Goal: Task Accomplishment & Management: Use online tool/utility

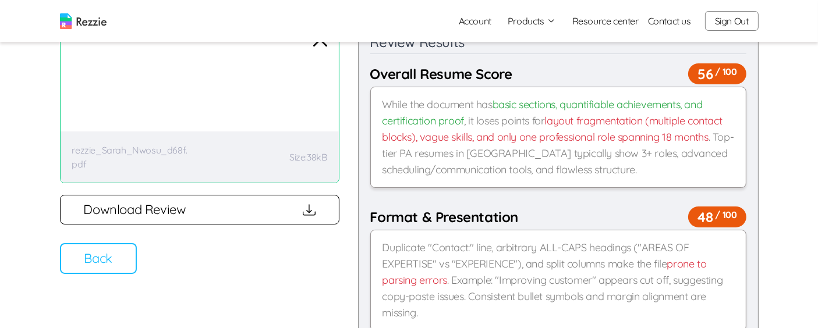
scroll to position [78, 0]
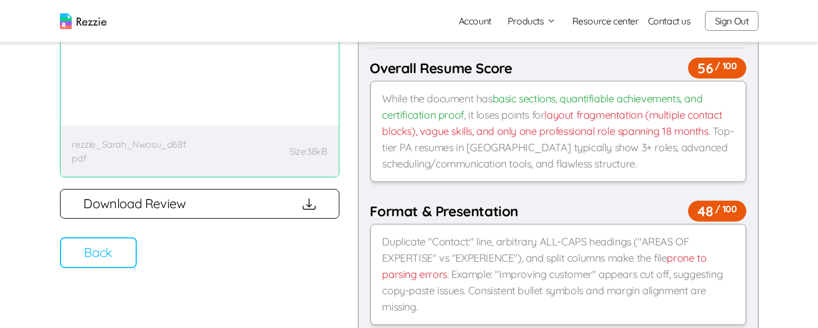
scroll to position [84, 0]
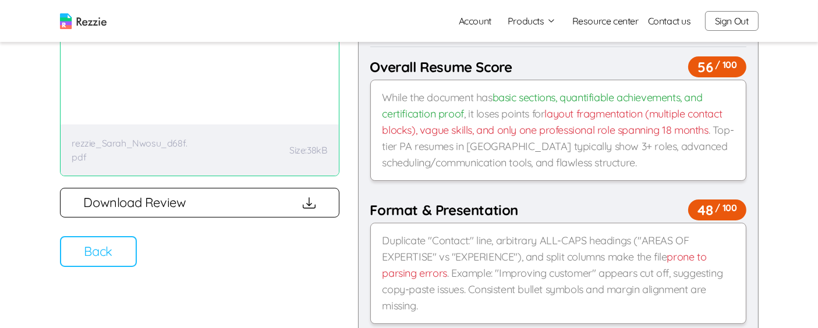
click at [109, 256] on button "Back" at bounding box center [98, 251] width 77 height 31
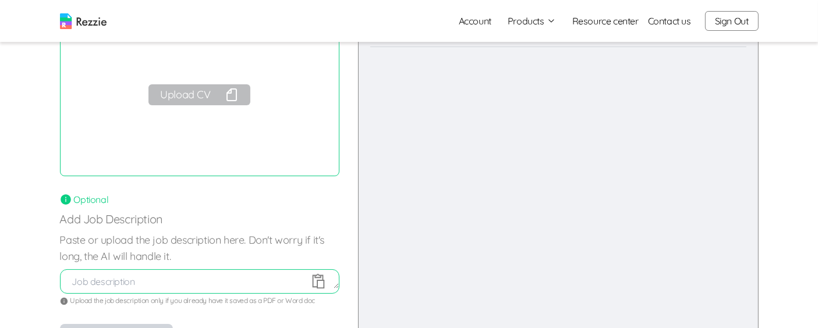
click at [88, 21] on img at bounding box center [83, 21] width 47 height 16
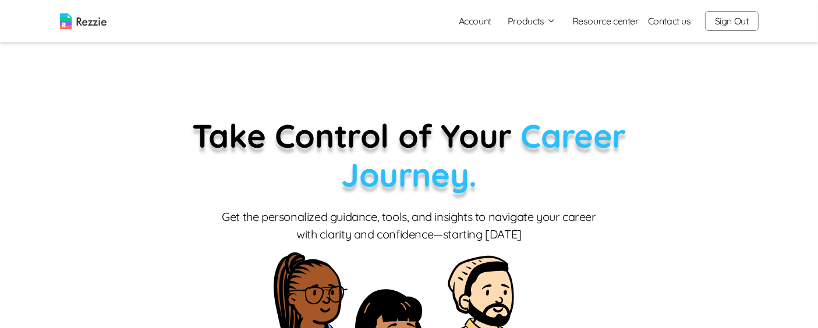
click at [529, 17] on button "Products" at bounding box center [532, 21] width 48 height 14
click at [545, 65] on link "AI Resume Review" at bounding box center [544, 66] width 143 height 23
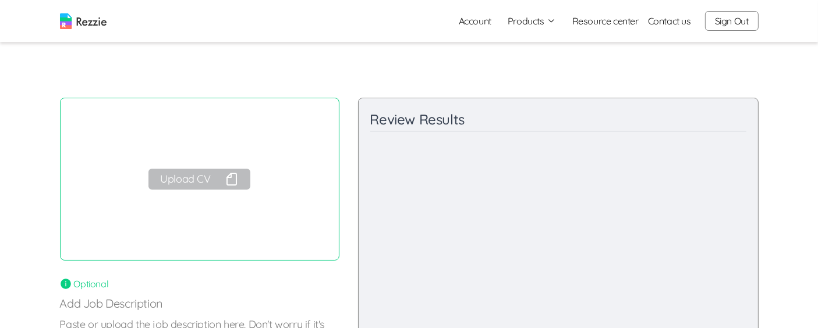
click at [227, 182] on icon "button" at bounding box center [231, 179] width 9 height 12
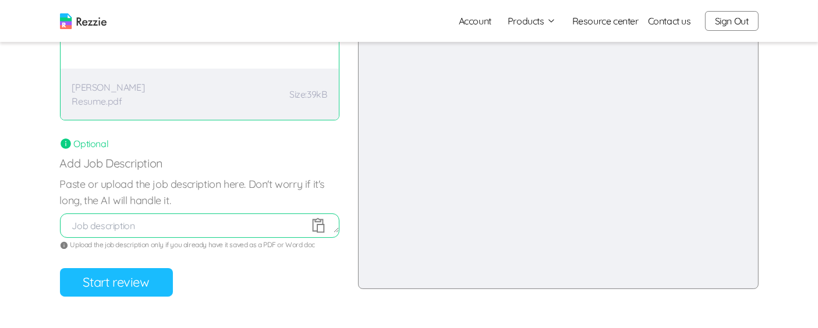
scroll to position [143, 0]
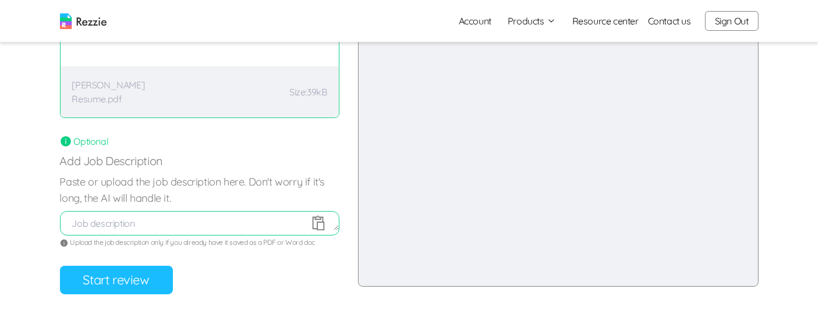
click at [141, 281] on button "Start review" at bounding box center [116, 280] width 113 height 29
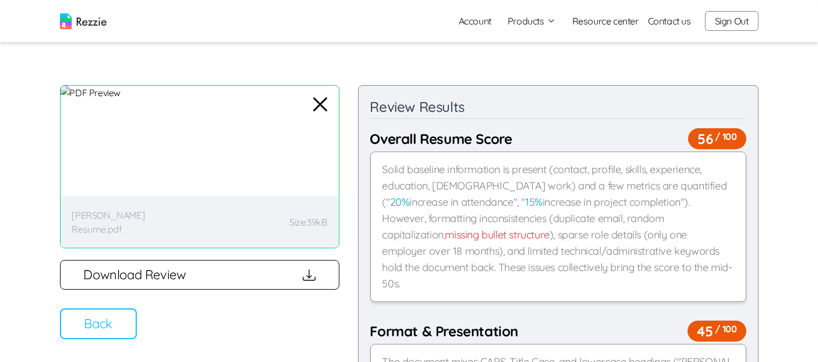
scroll to position [12, 0]
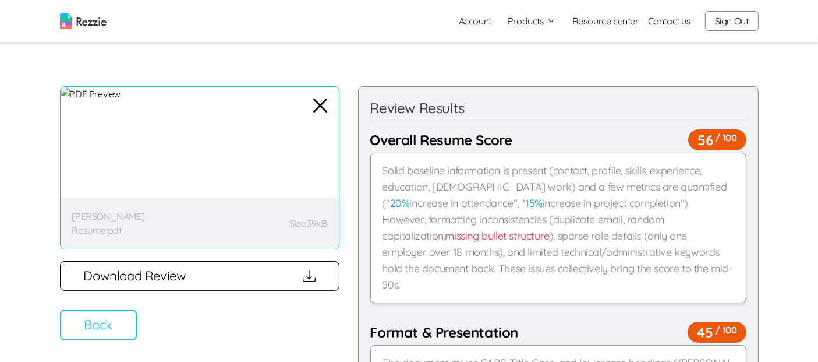
click at [121, 328] on button "Back" at bounding box center [98, 324] width 77 height 31
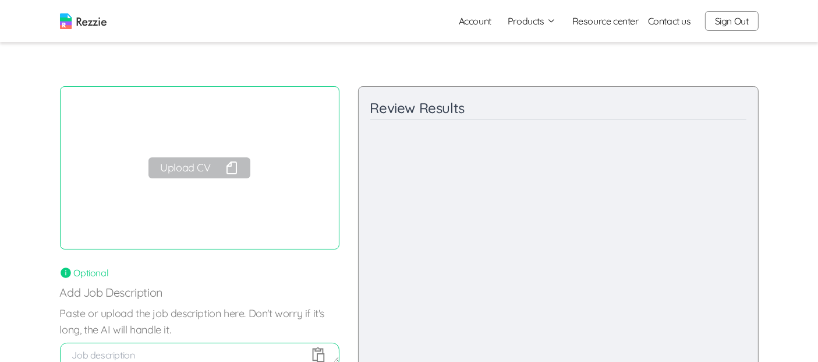
click at [208, 173] on button "Upload CV" at bounding box center [198, 167] width 101 height 21
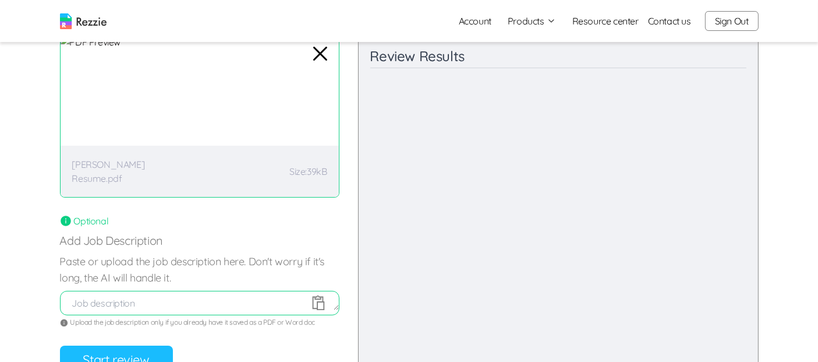
scroll to position [94, 0]
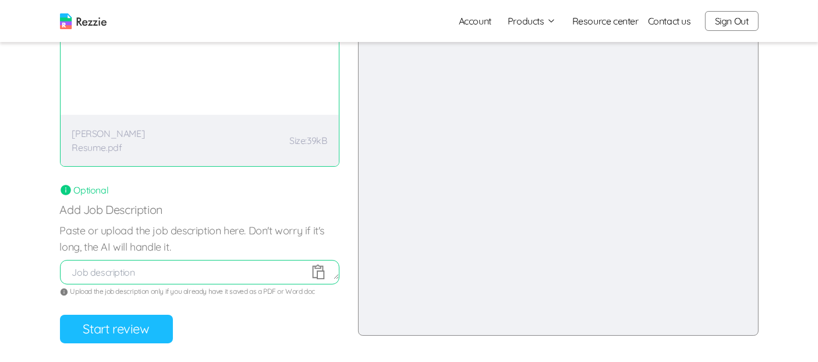
click at [191, 268] on textarea at bounding box center [200, 272] width 278 height 14
paste textarea "Full job description About Us Barekho Integrated Services Limited is a dynamic …"
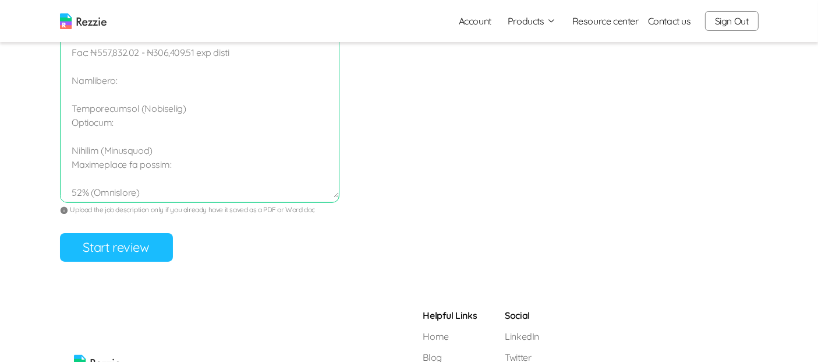
scroll to position [391, 0]
type textarea "Full job description About Us Barekho Integrated Services Limited is a dynamic …"
click at [123, 257] on button "Start review" at bounding box center [116, 247] width 113 height 29
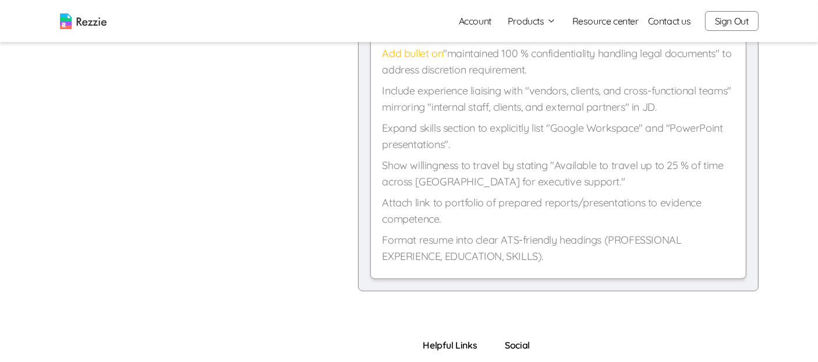
scroll to position [1465, 0]
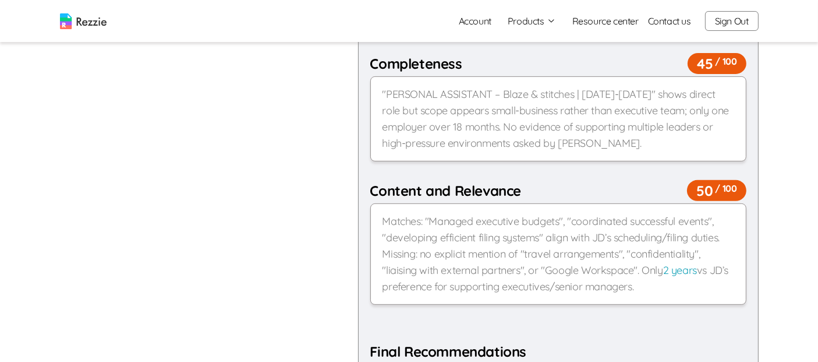
scroll to position [470, 0]
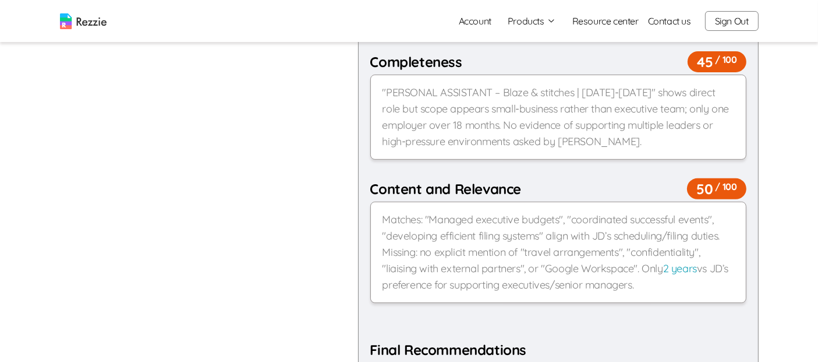
click at [713, 261] on div "Matches: "Managed executive budgets", "coordinated successful events", "develop…" at bounding box center [558, 251] width 376 height 101
click at [710, 272] on div "Matches: "Managed executive budgets", "coordinated successful events", "develop…" at bounding box center [558, 251] width 376 height 101
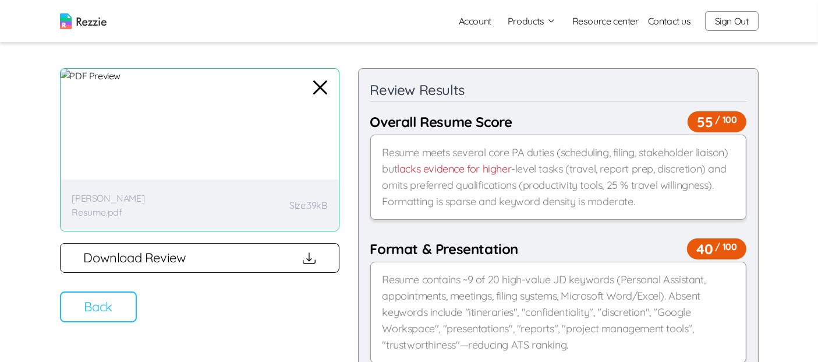
scroll to position [29, 0]
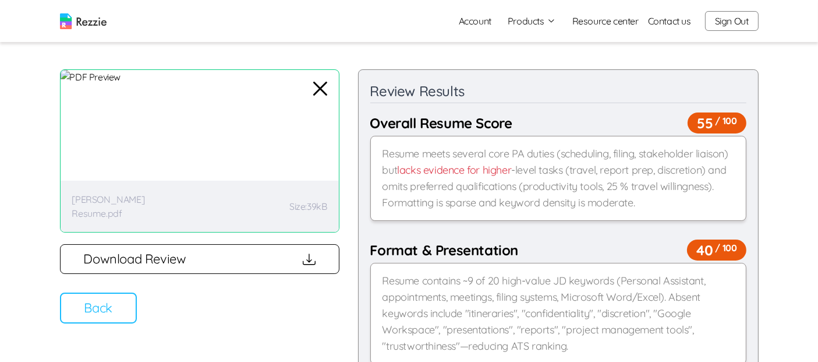
click at [98, 318] on button "Back" at bounding box center [98, 307] width 77 height 31
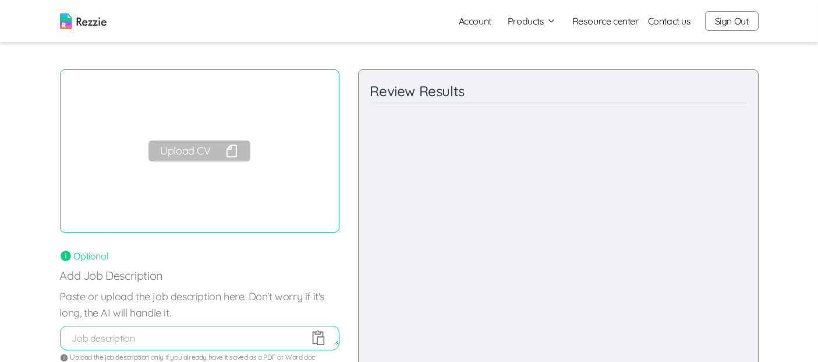
click at [213, 152] on button "Upload CV" at bounding box center [198, 150] width 101 height 21
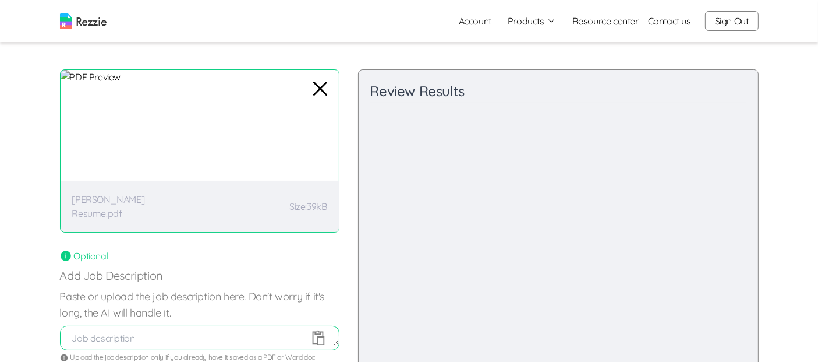
click at [282, 328] on textarea at bounding box center [200, 338] width 278 height 14
paste textarea "Full job description About Us Barekho Integrated Services Limited is a dynamic …"
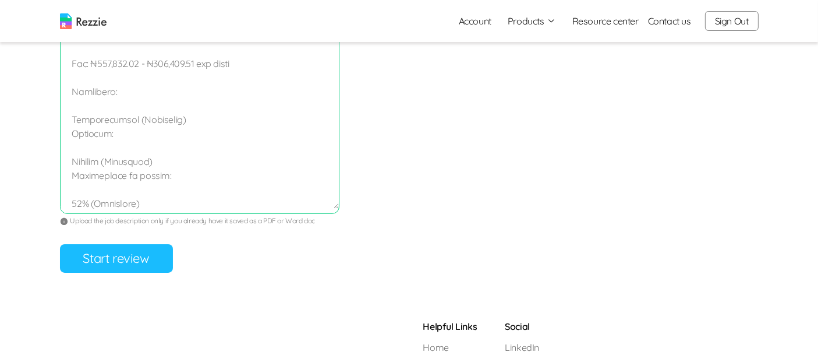
scroll to position [700, 0]
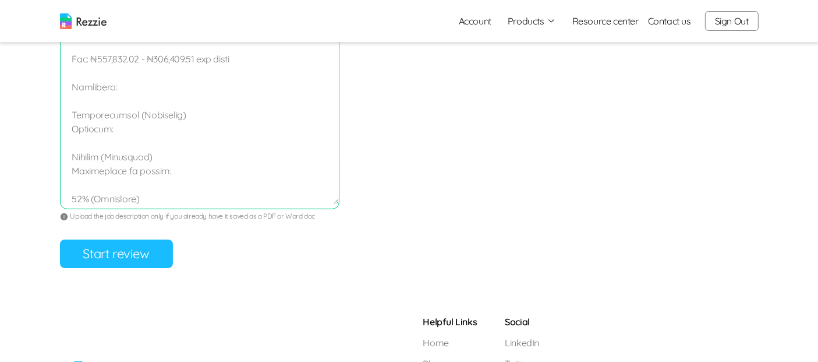
type textarea "Full job description About Us Barekho Integrated Services Limited is a dynamic …"
click at [126, 259] on button "Start review" at bounding box center [116, 253] width 113 height 29
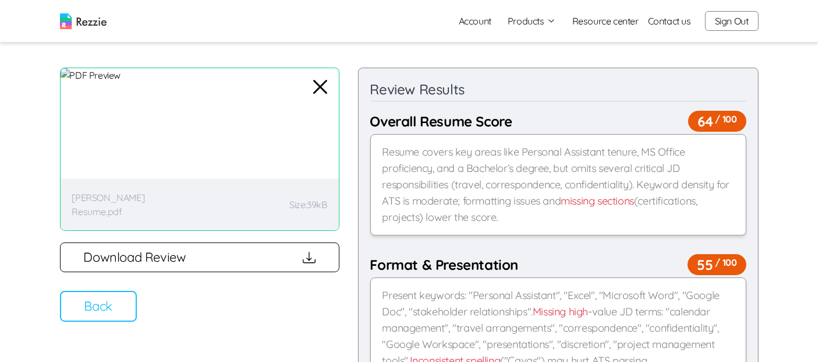
scroll to position [27, 0]
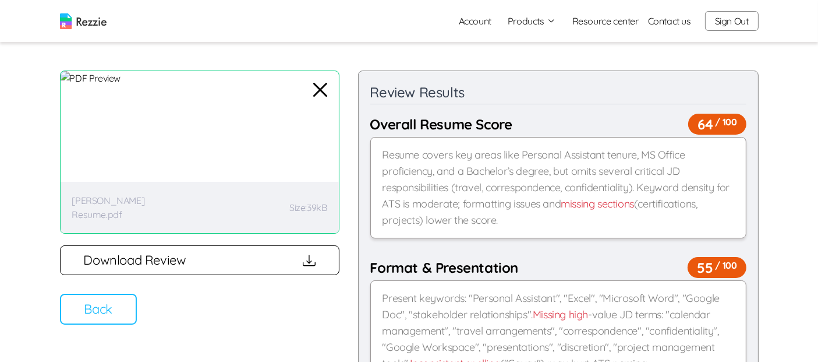
click at [103, 303] on button "Back" at bounding box center [98, 308] width 77 height 31
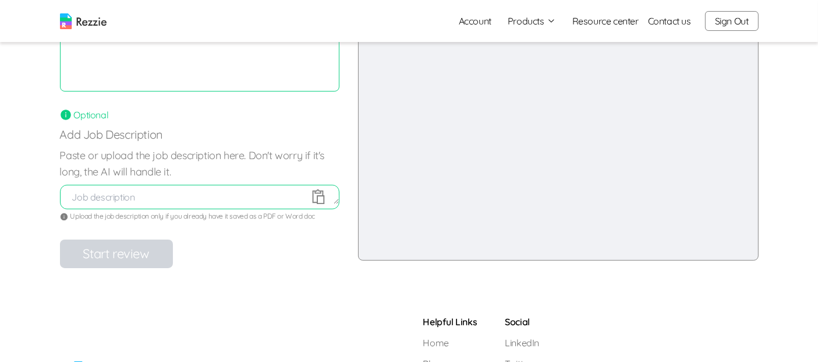
scroll to position [0, 0]
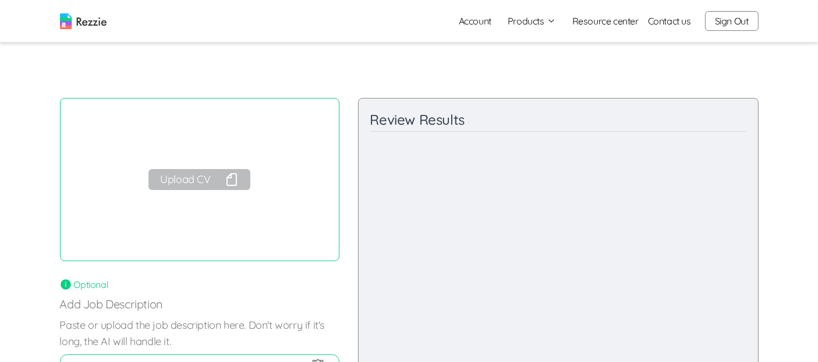
click at [734, 17] on button "Sign Out" at bounding box center [732, 21] width 54 height 20
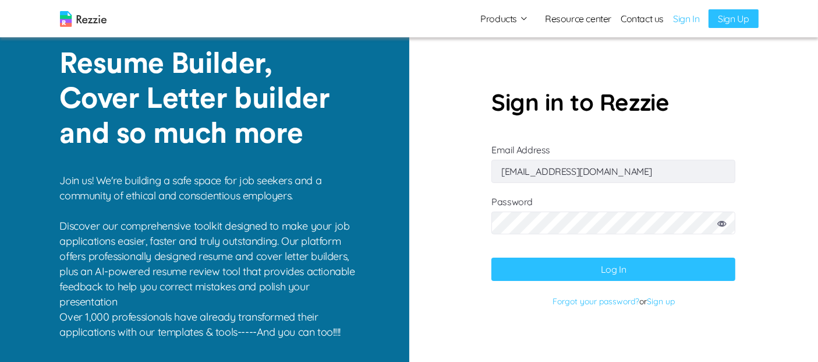
click at [101, 13] on img at bounding box center [83, 19] width 47 height 16
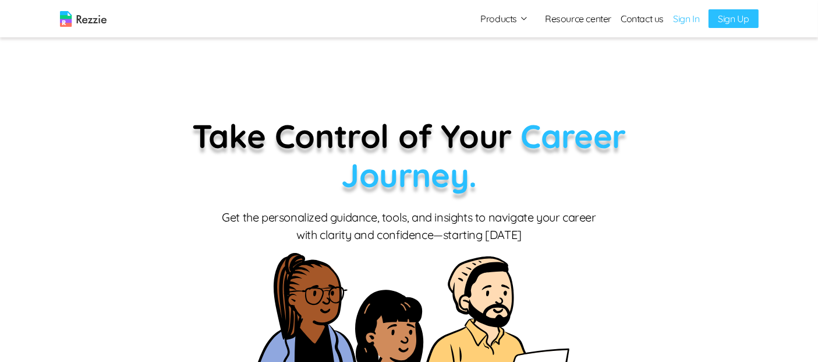
click at [696, 18] on link "Sign In" at bounding box center [686, 19] width 26 height 14
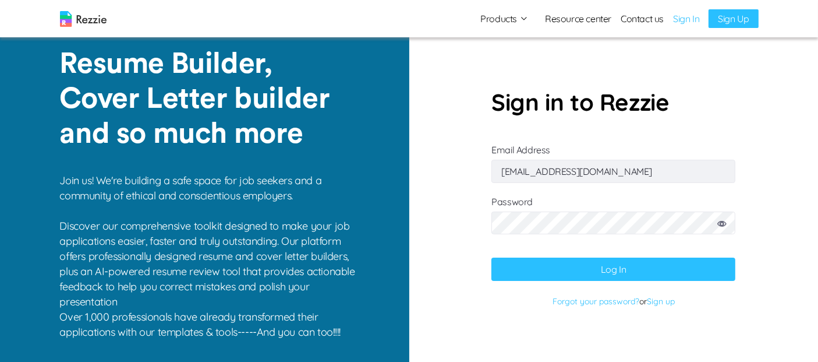
click at [604, 271] on button "Log In" at bounding box center [613, 268] width 244 height 23
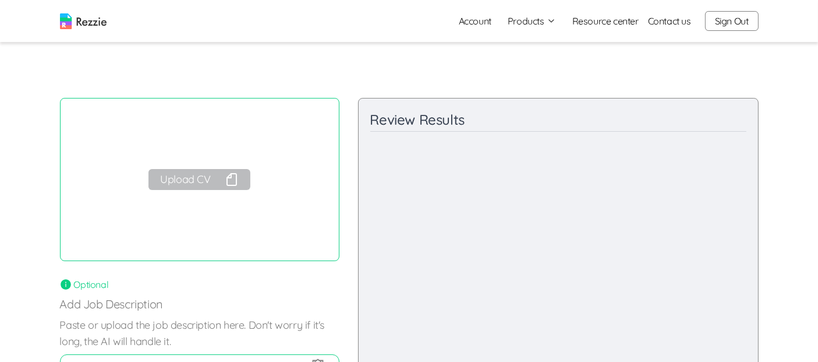
click at [357, 53] on main "Review your resume AI will review your resume and give you feedback on your res…" at bounding box center [409, 242] width 818 height 484
click at [107, 26] on img at bounding box center [83, 21] width 47 height 16
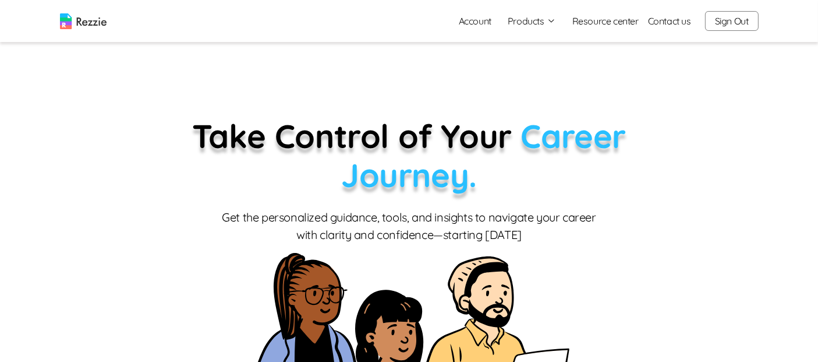
click at [537, 20] on button "Products" at bounding box center [532, 21] width 48 height 14
click at [544, 71] on link "AI Resume Review" at bounding box center [544, 66] width 143 height 23
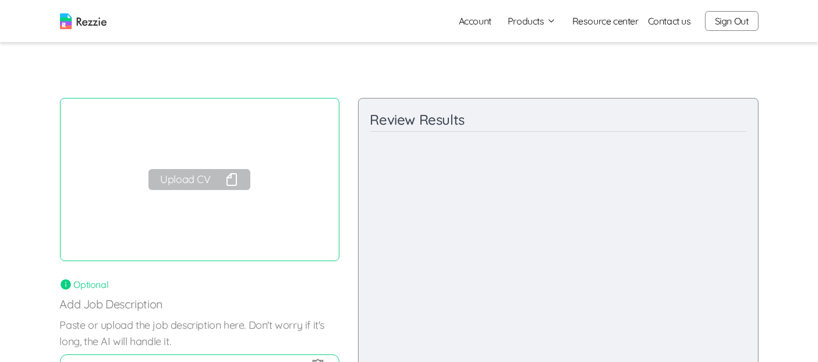
click at [192, 174] on button "Upload CV" at bounding box center [198, 179] width 101 height 21
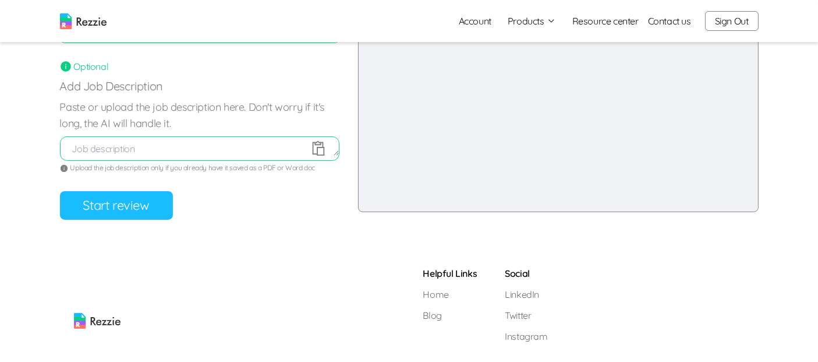
scroll to position [221, 0]
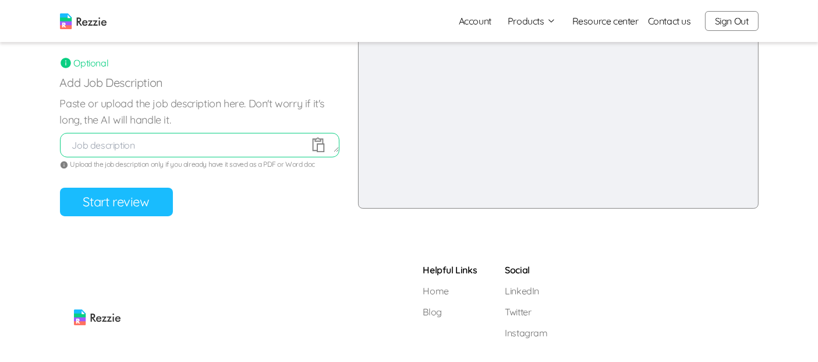
click at [121, 211] on button "Start review" at bounding box center [116, 201] width 113 height 29
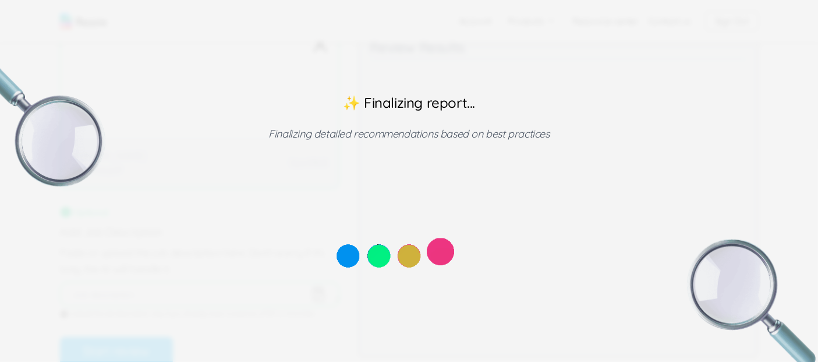
scroll to position [0, 0]
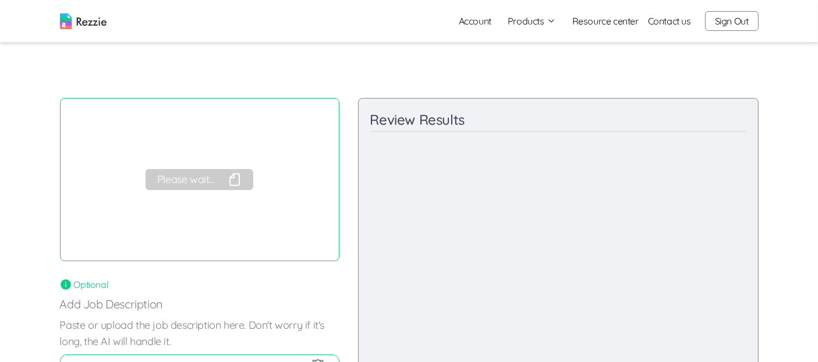
click at [731, 24] on button "Sign Out" at bounding box center [732, 21] width 54 height 20
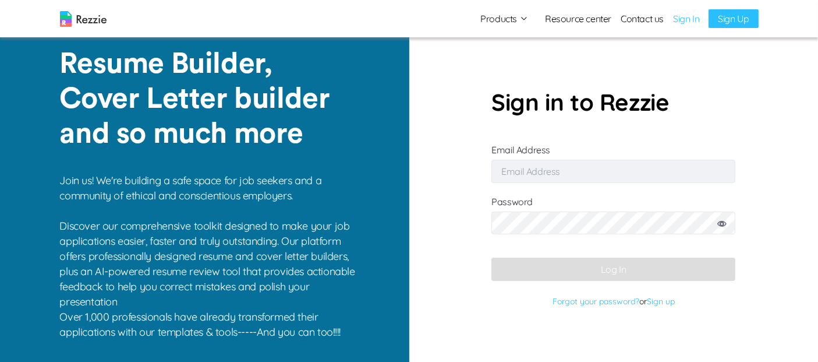
type input "[EMAIL_ADDRESS][DOMAIN_NAME]"
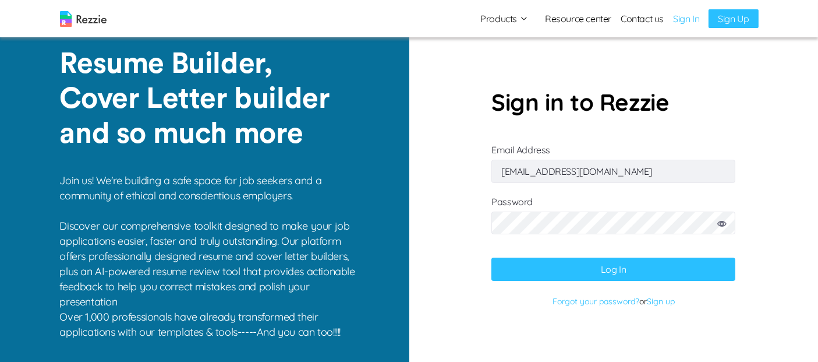
click at [627, 261] on button "Log In" at bounding box center [613, 268] width 244 height 23
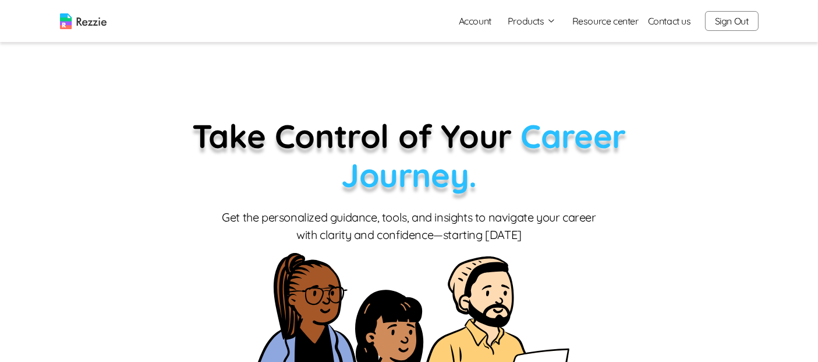
click at [534, 24] on button "Products" at bounding box center [532, 21] width 48 height 14
click at [530, 71] on link "AI Resume Review" at bounding box center [544, 66] width 143 height 23
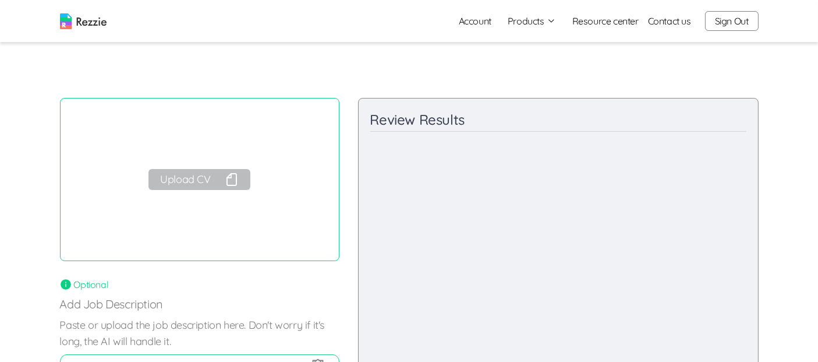
click at [203, 189] on button "Upload CV" at bounding box center [198, 179] width 101 height 21
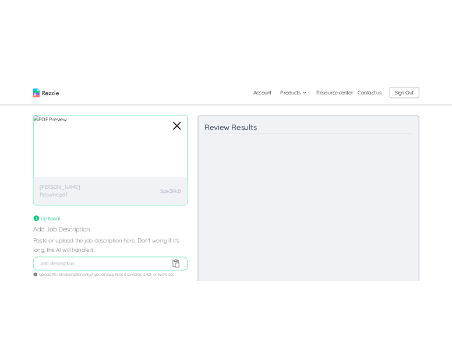
scroll to position [106, 0]
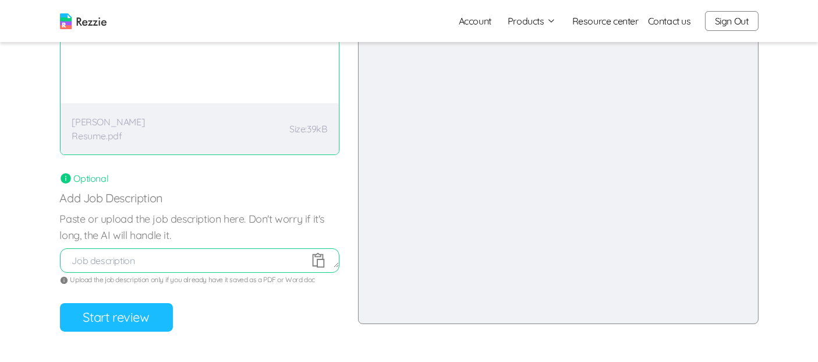
click at [142, 323] on button "Start review" at bounding box center [116, 317] width 113 height 29
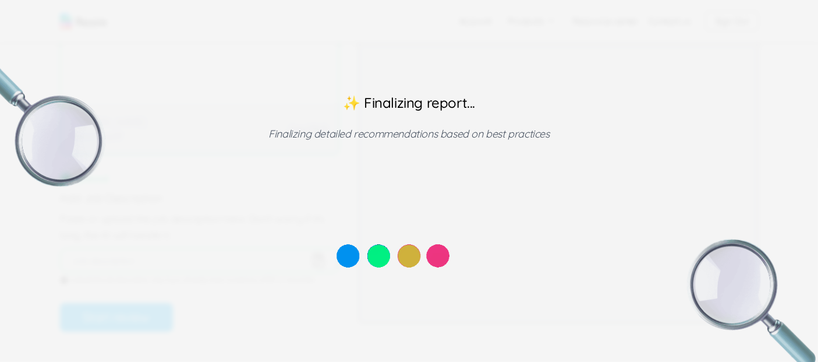
drag, startPoint x: 256, startPoint y: 78, endPoint x: 303, endPoint y: 353, distance: 279.4
click at [303, 353] on div "✨ Finalizing report... Finalizing detailed recommendations based on best practi…" at bounding box center [409, 181] width 818 height 362
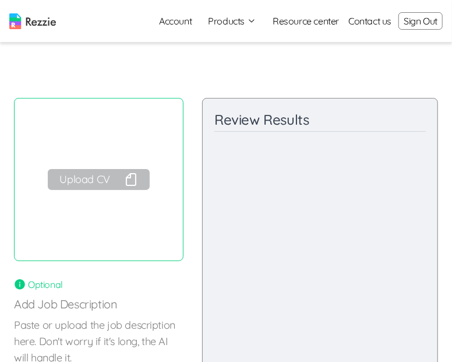
click at [115, 175] on button "Upload CV" at bounding box center [98, 179] width 101 height 21
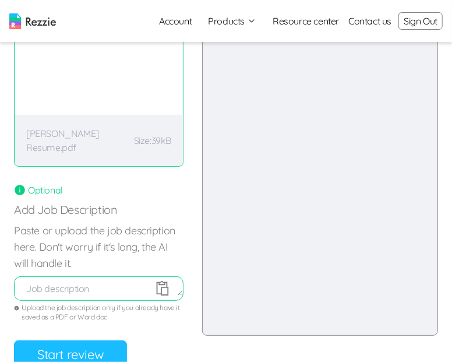
scroll to position [183, 0]
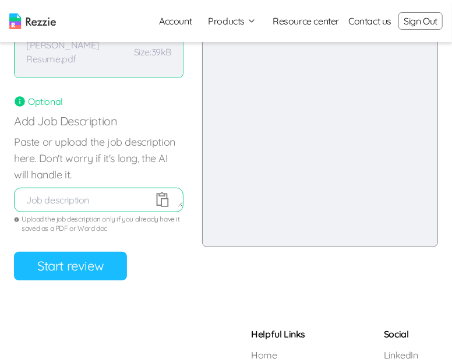
click at [78, 272] on button "Start review" at bounding box center [70, 265] width 113 height 29
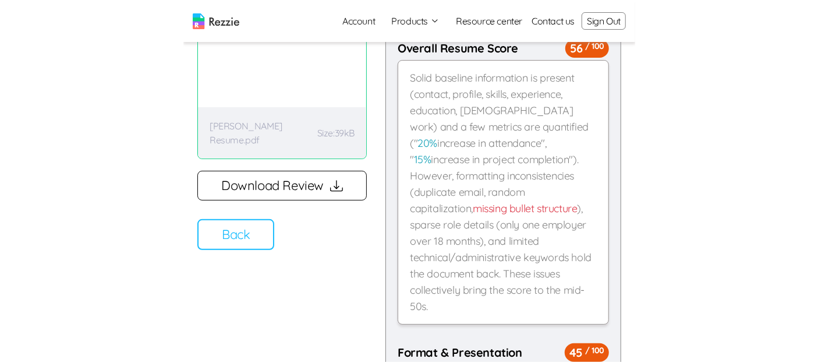
scroll to position [112, 0]
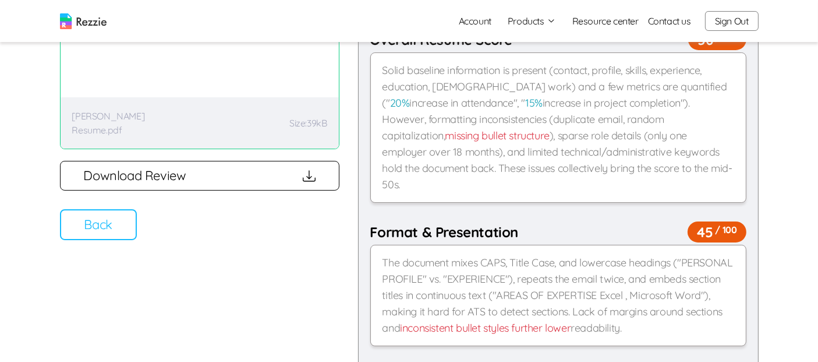
click at [107, 229] on button "Back" at bounding box center [98, 224] width 77 height 31
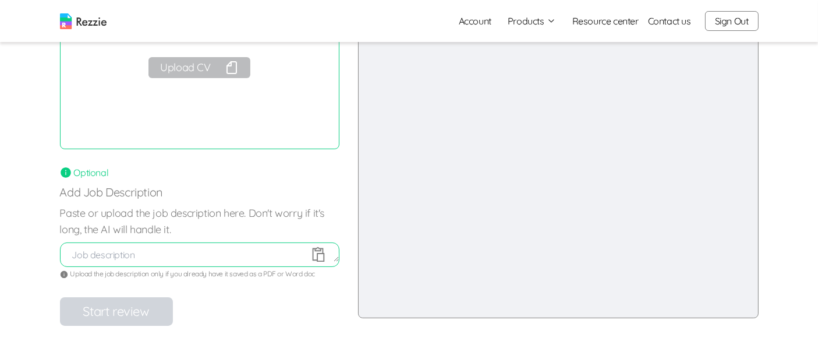
click at [214, 65] on button "Upload CV" at bounding box center [198, 67] width 101 height 21
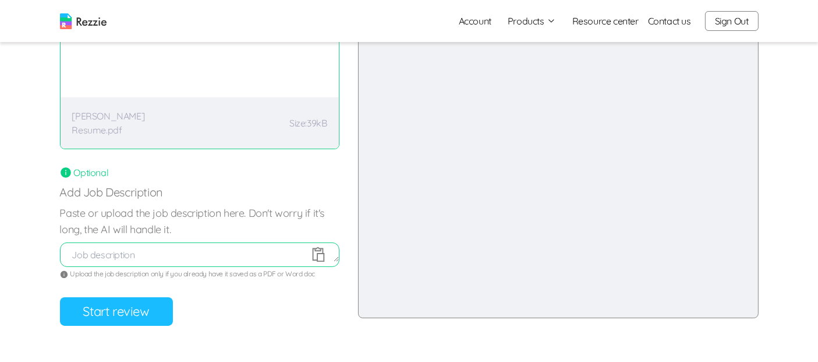
click at [123, 314] on button "Start review" at bounding box center [116, 311] width 113 height 29
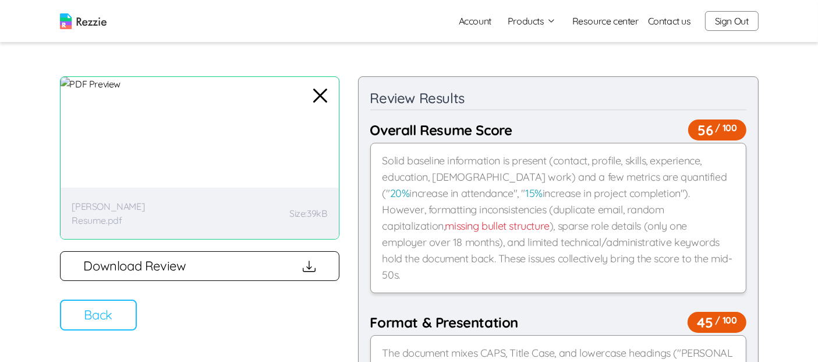
scroll to position [62, 0]
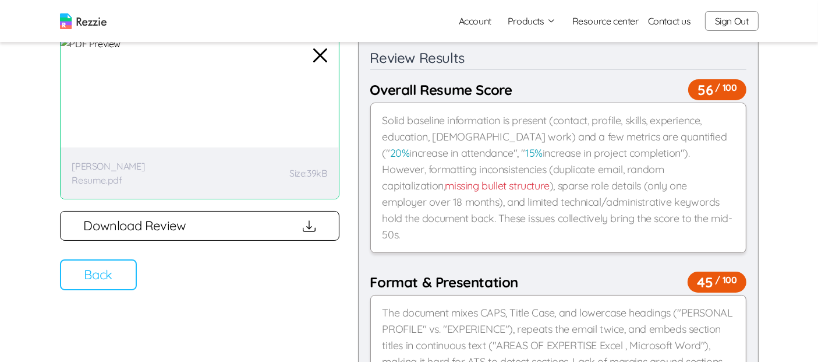
click at [107, 282] on button "Back" at bounding box center [98, 274] width 77 height 31
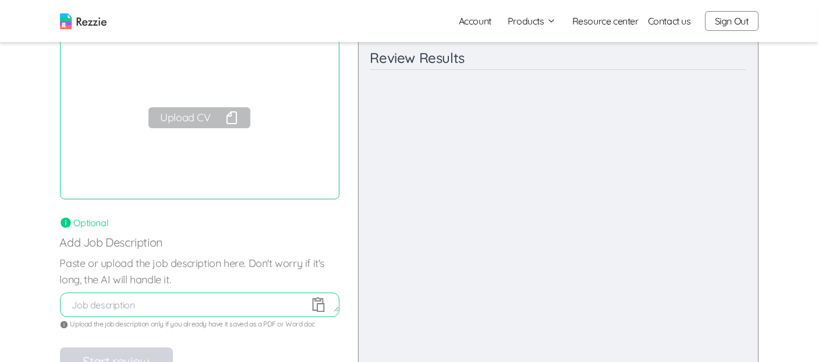
click at [211, 117] on button "Upload CV" at bounding box center [198, 117] width 101 height 21
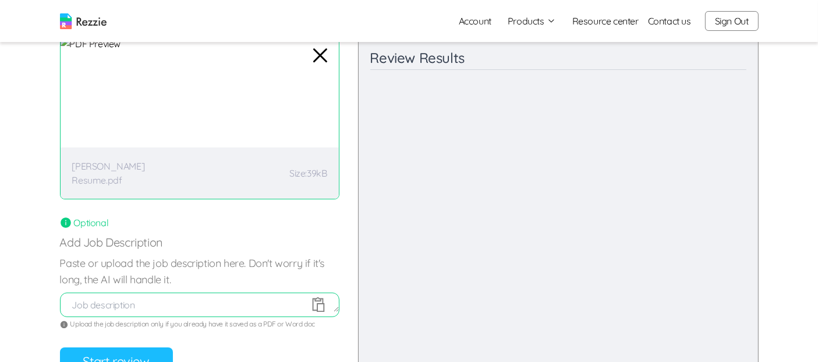
click at [168, 302] on textarea at bounding box center [200, 304] width 278 height 14
paste textarea "Full job description About Us Barekho Integrated Services Limited is a dynamic …"
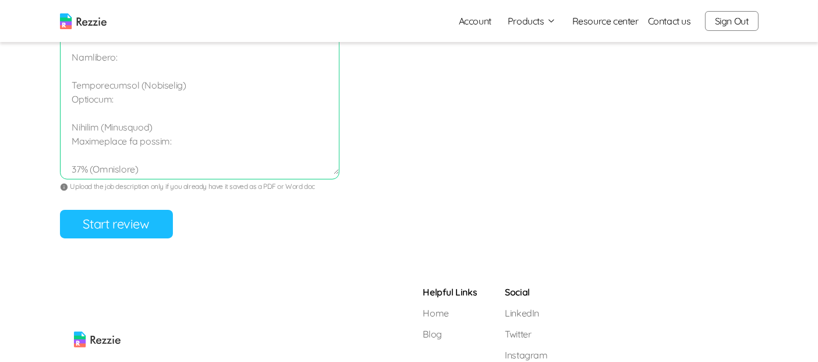
scroll to position [732, 0]
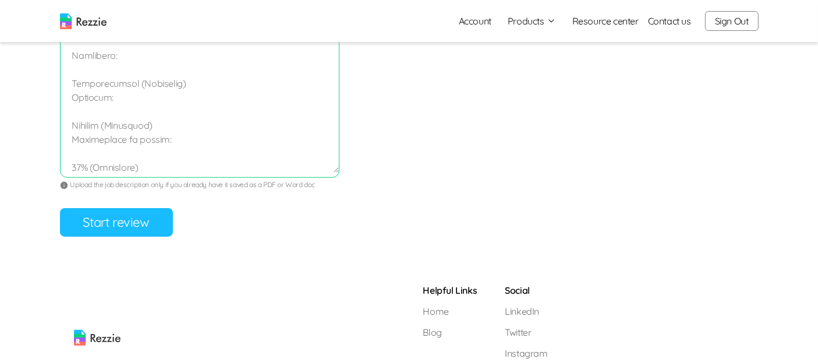
type textarea "Full job description About Us Barekho Integrated Services Limited is a dynamic …"
click at [102, 222] on button "Start review" at bounding box center [116, 222] width 113 height 29
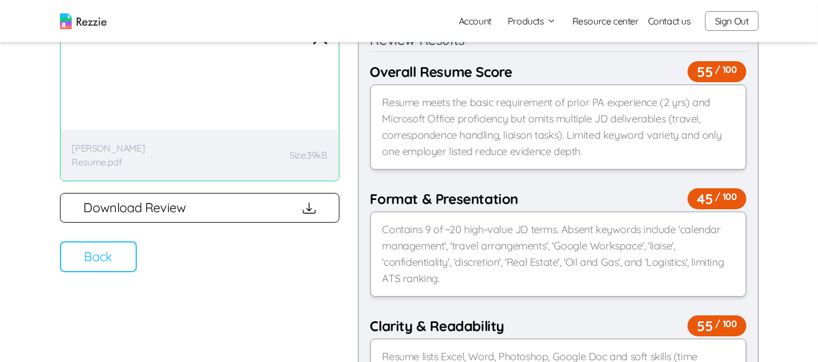
scroll to position [79, 0]
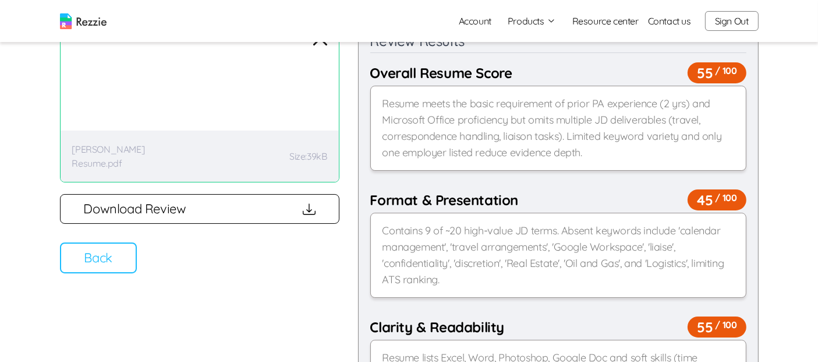
click at [114, 248] on button "Back" at bounding box center [98, 257] width 77 height 31
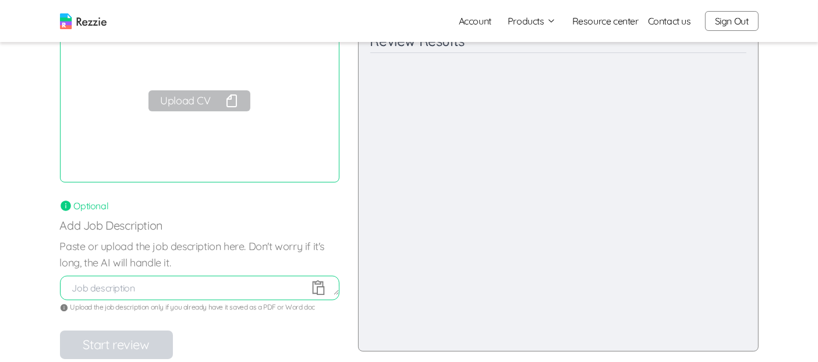
click at [451, 26] on link "Account" at bounding box center [474, 20] width 51 height 23
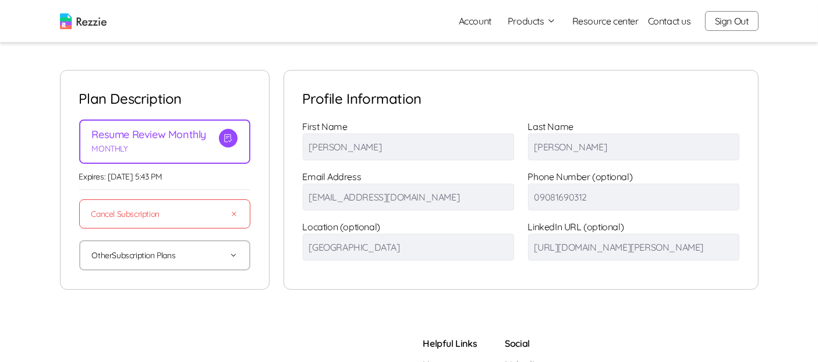
click at [100, 23] on img at bounding box center [83, 21] width 47 height 16
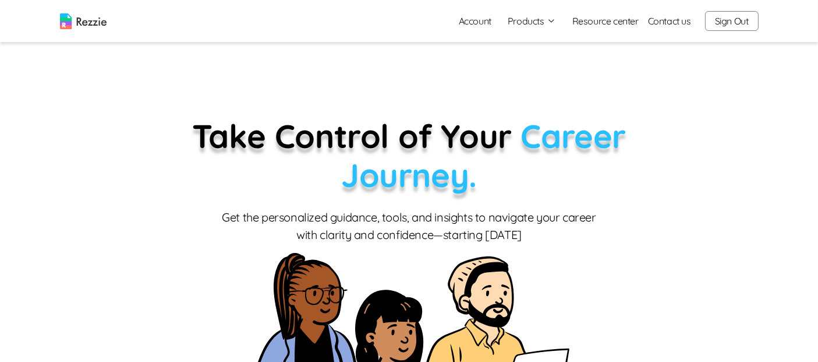
click at [451, 26] on button "Sign Out" at bounding box center [732, 21] width 54 height 20
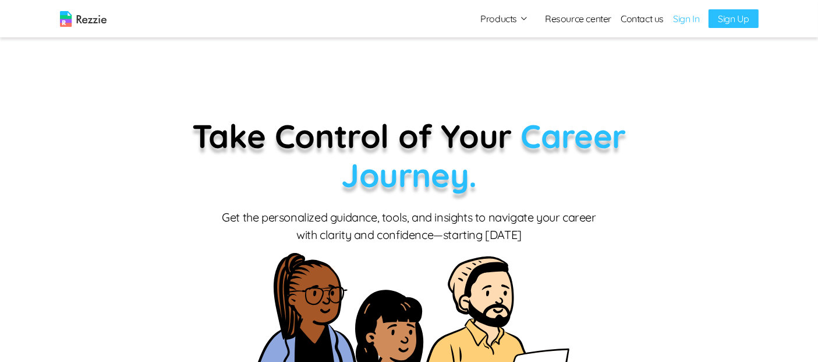
click at [451, 22] on link "Sign In" at bounding box center [686, 19] width 26 height 14
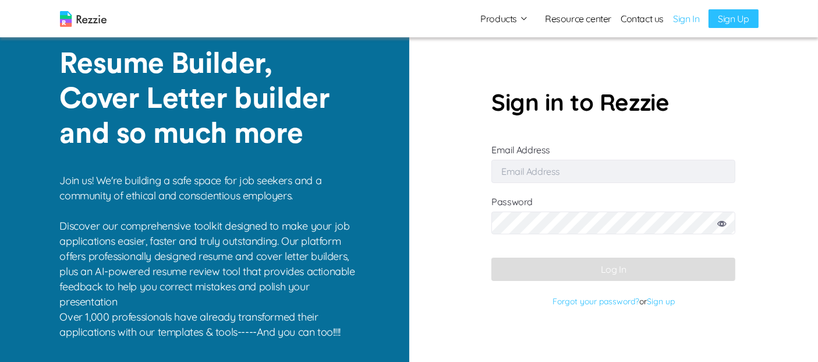
type input "[EMAIL_ADDRESS][DOMAIN_NAME]"
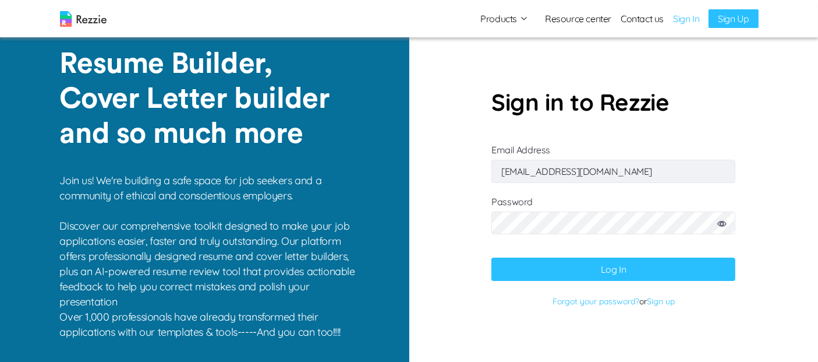
click at [94, 20] on img at bounding box center [83, 19] width 47 height 16
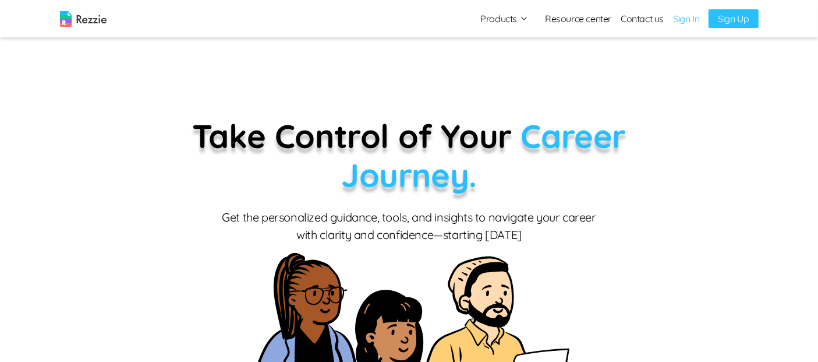
click at [451, 22] on link "Sign In" at bounding box center [686, 19] width 26 height 14
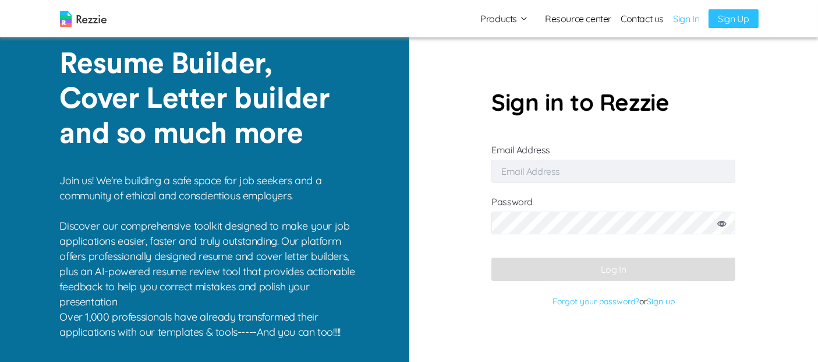
type input "[EMAIL_ADDRESS][DOMAIN_NAME]"
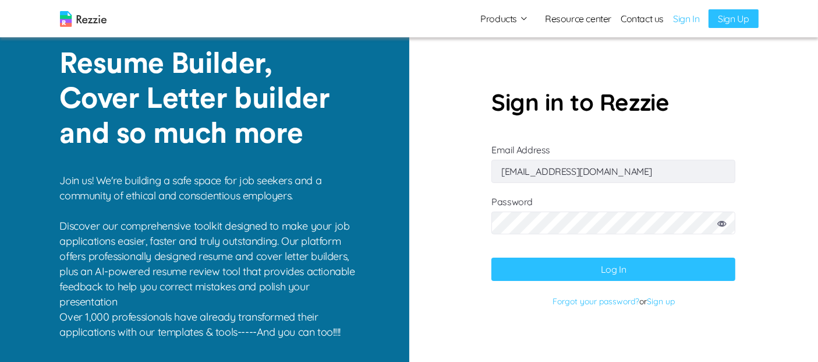
click at [451, 22] on link "Sign In" at bounding box center [686, 19] width 26 height 14
click at [451, 274] on button "Log In" at bounding box center [613, 268] width 244 height 23
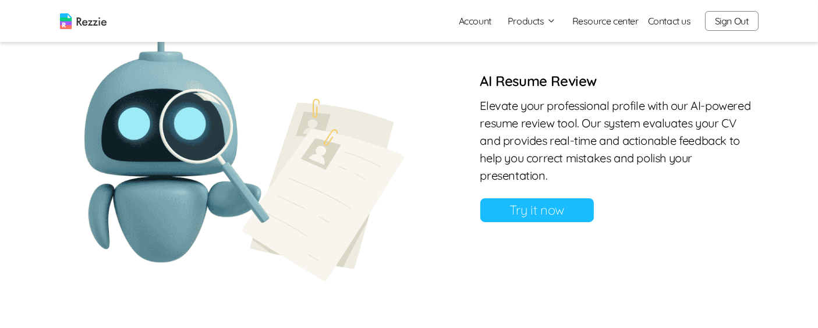
scroll to position [998, 0]
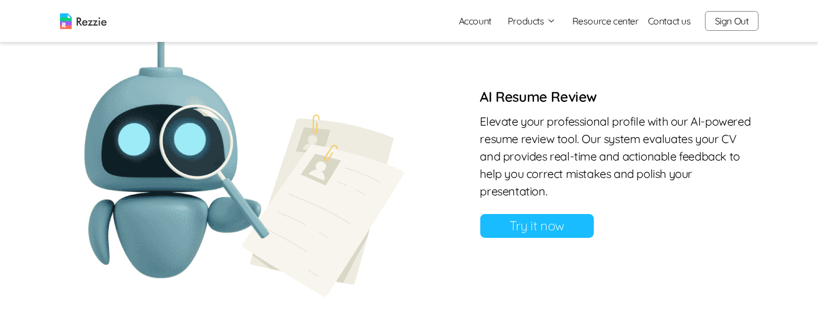
click at [451, 226] on link "Try it now" at bounding box center [537, 226] width 114 height 24
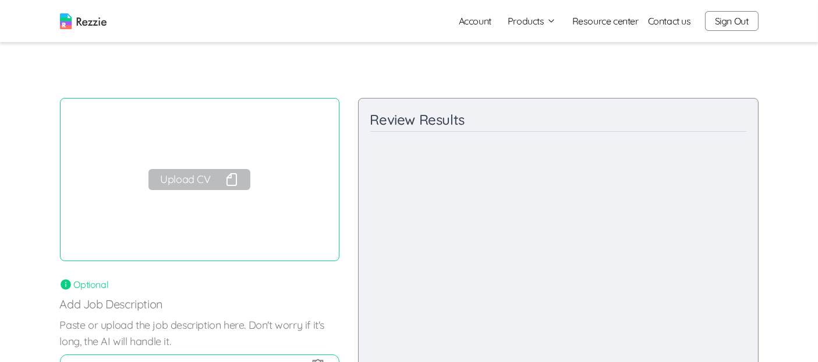
click at [190, 176] on button "Upload CV" at bounding box center [198, 179] width 101 height 21
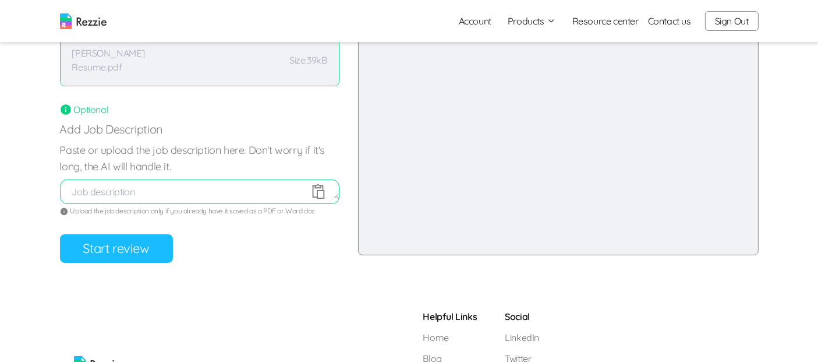
scroll to position [176, 0]
click at [115, 245] on button "Start review" at bounding box center [116, 247] width 113 height 29
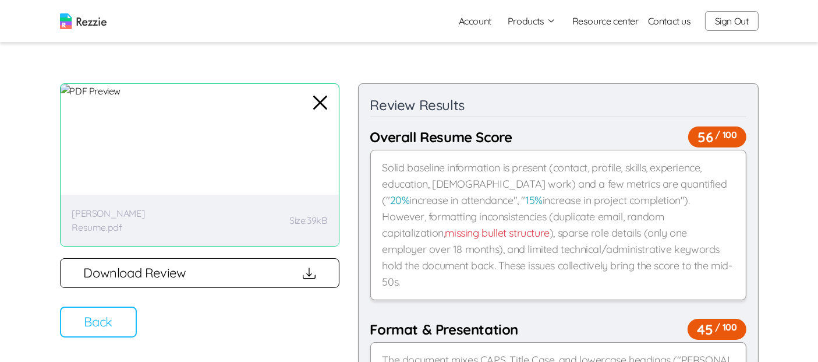
scroll to position [33, 0]
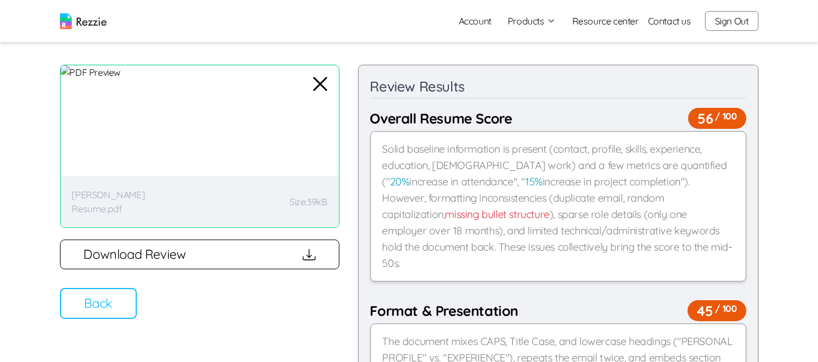
click at [105, 303] on button "Back" at bounding box center [98, 303] width 77 height 31
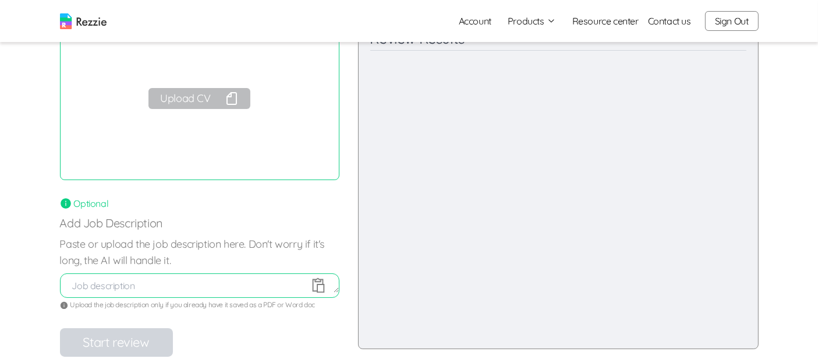
scroll to position [87, 0]
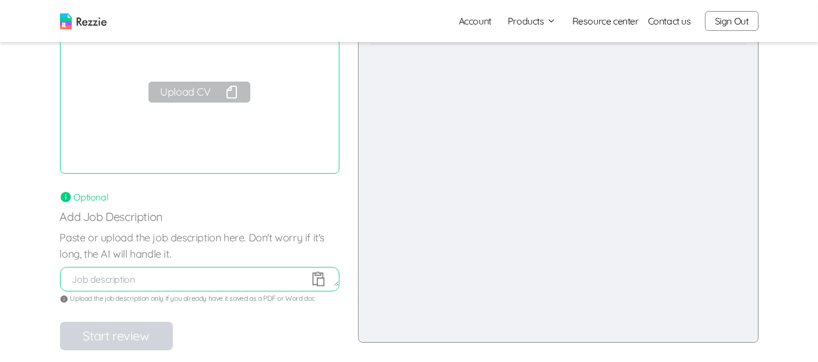
click at [189, 98] on button "Upload CV" at bounding box center [198, 92] width 101 height 21
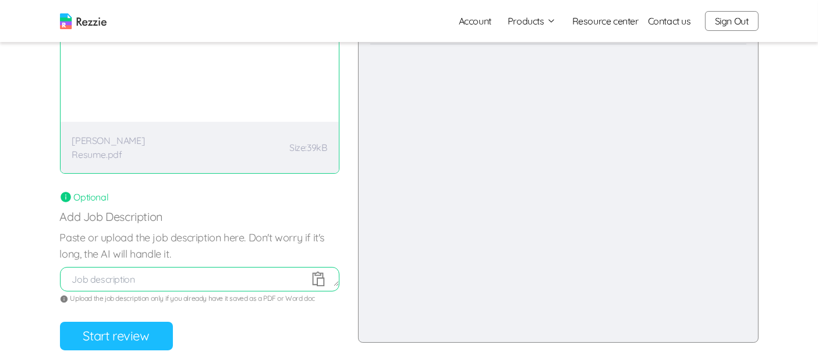
click at [172, 284] on textarea at bounding box center [200, 279] width 278 height 14
paste textarea "Full job description About Us Barekho Integrated Services Limited is a dynamic …"
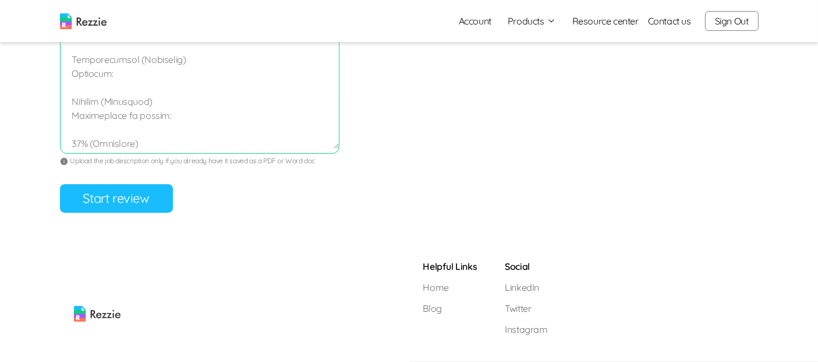
scroll to position [776, 0]
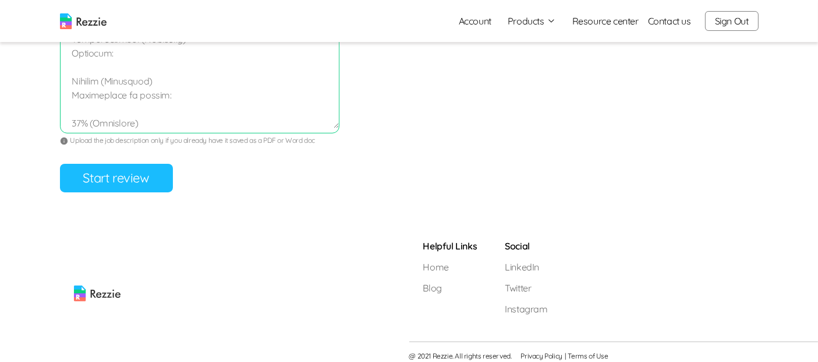
type textarea "Full job description About Us Barekho Integrated Services Limited is a dynamic …"
click at [119, 180] on button "Start review" at bounding box center [116, 178] width 113 height 29
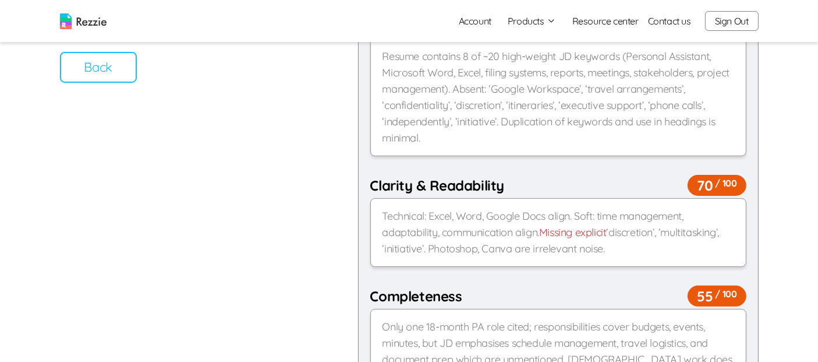
scroll to position [0, 0]
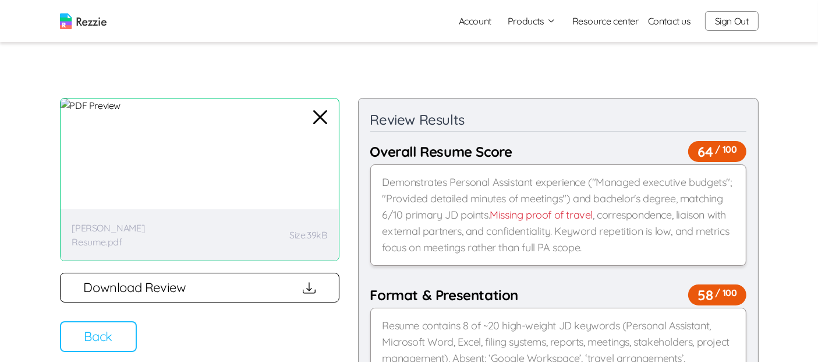
click at [108, 332] on button "Back" at bounding box center [98, 336] width 77 height 31
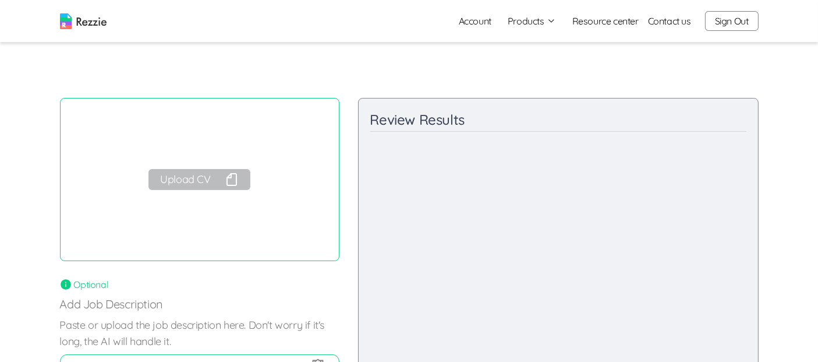
click at [93, 20] on img at bounding box center [83, 21] width 47 height 16
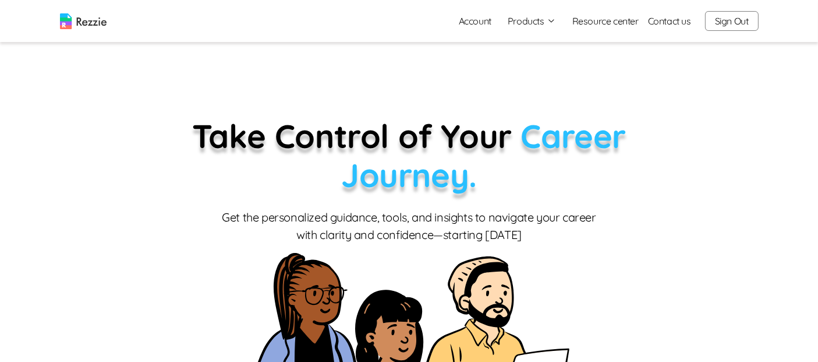
click at [451, 23] on button "Sign Out" at bounding box center [732, 21] width 54 height 20
